Goal: Book appointment/travel/reservation

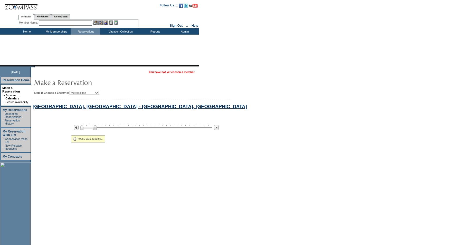
select select "Metropolitan"
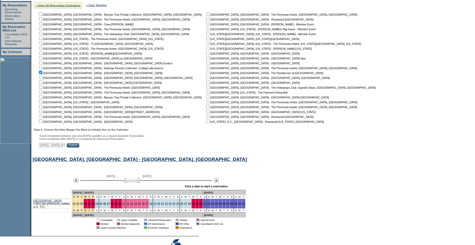
scroll to position [123, 0]
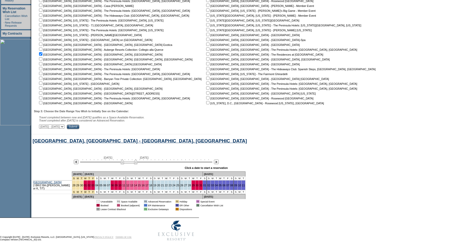
drag, startPoint x: 134, startPoint y: 166, endPoint x: 131, endPoint y: 166, distance: 2.8
click at [131, 165] on img at bounding box center [129, 161] width 17 height 5
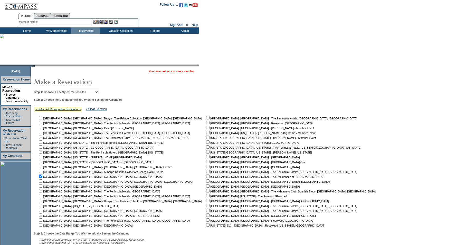
scroll to position [0, 0]
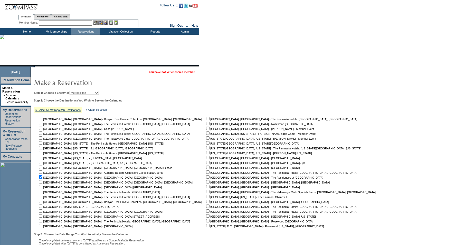
click at [62, 23] on input "text" at bounding box center [65, 23] width 53 height 5
click at [24, 31] on td "Home" at bounding box center [27, 31] width 30 height 6
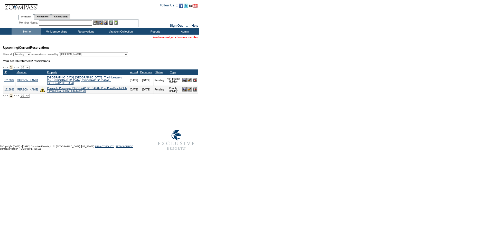
click at [186, 81] on img at bounding box center [184, 80] width 4 height 4
